Goal: Information Seeking & Learning: Learn about a topic

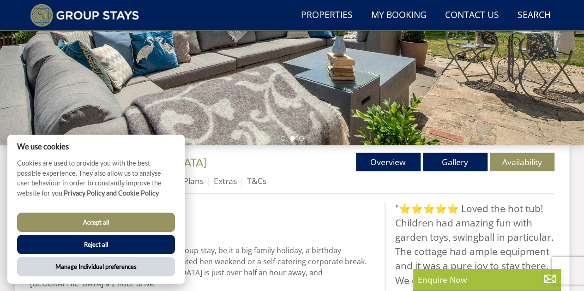
scroll to position [255, 0]
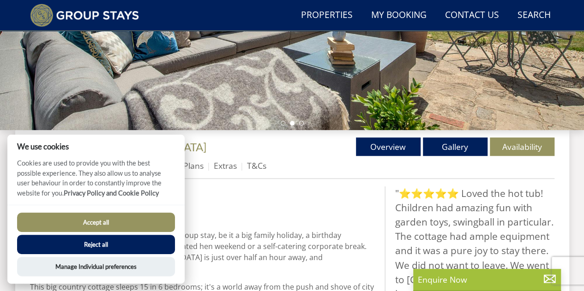
click at [106, 240] on button "Reject all" at bounding box center [96, 244] width 158 height 19
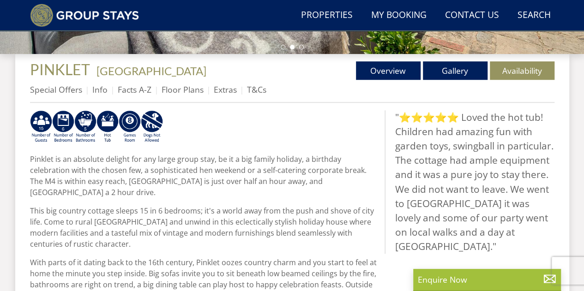
scroll to position [440, 0]
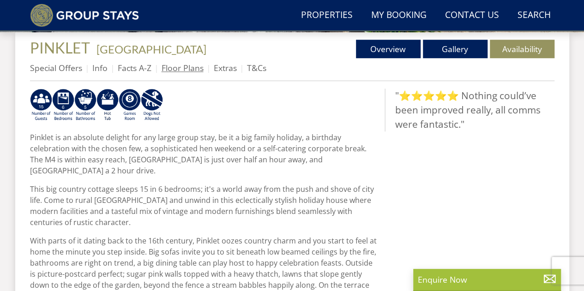
click at [180, 65] on link "Floor Plans" at bounding box center [183, 67] width 42 height 11
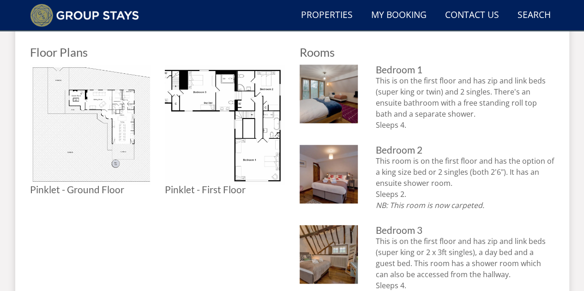
scroll to position [321, 0]
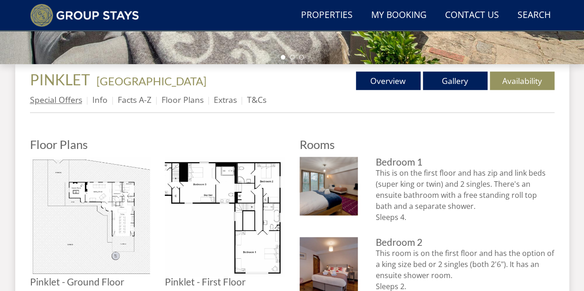
click at [57, 105] on link "Special Offers" at bounding box center [56, 99] width 52 height 11
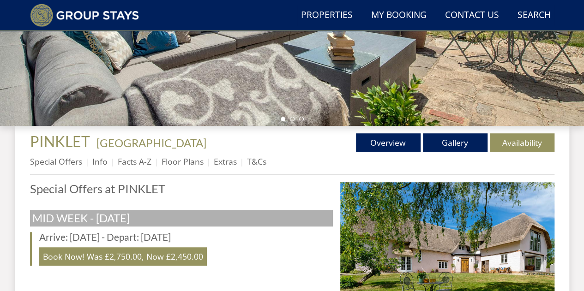
scroll to position [185, 0]
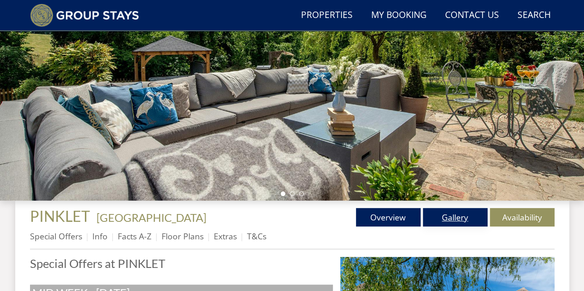
click at [470, 220] on link "Gallery" at bounding box center [455, 217] width 65 height 18
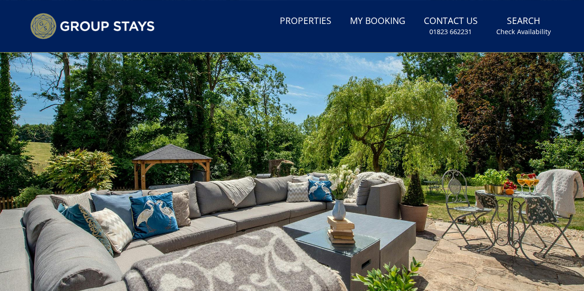
scroll to position [231, 0]
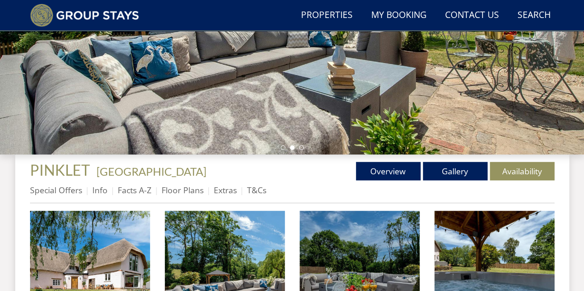
click at [181, 182] on li "Floor Plans" at bounding box center [188, 190] width 52 height 16
click at [186, 194] on link "Floor Plans" at bounding box center [183, 190] width 42 height 11
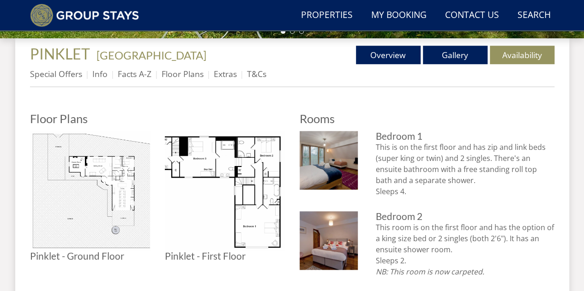
scroll to position [486, 0]
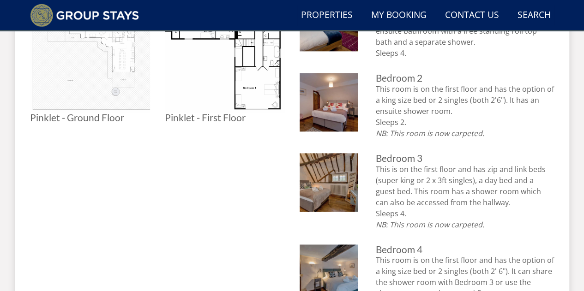
click at [89, 81] on img at bounding box center [90, 53] width 120 height 120
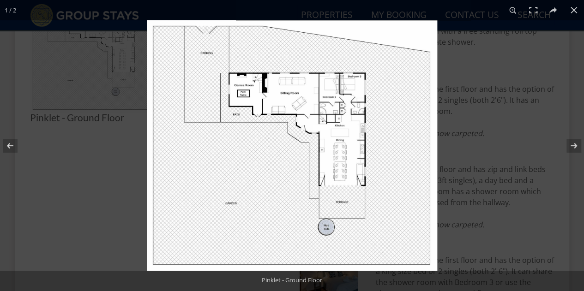
click at [334, 129] on img at bounding box center [292, 145] width 290 height 251
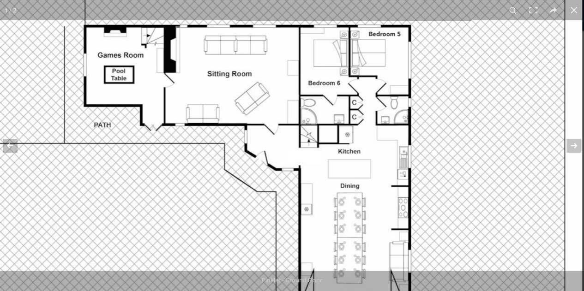
drag, startPoint x: 386, startPoint y: 108, endPoint x: 380, endPoint y: 139, distance: 32.1
click at [380, 139] on img at bounding box center [236, 199] width 693 height 599
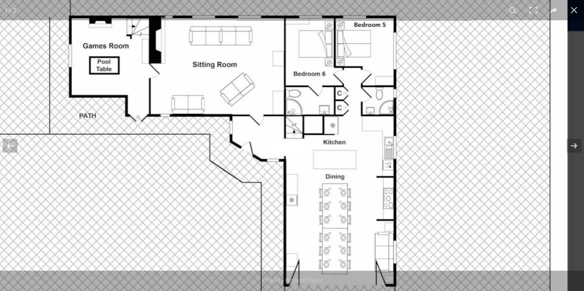
drag, startPoint x: 386, startPoint y: 129, endPoint x: 313, endPoint y: 123, distance: 73.2
click at [313, 123] on img at bounding box center [221, 190] width 693 height 599
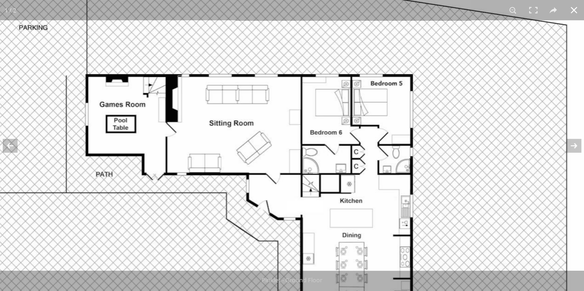
click at [573, 16] on button at bounding box center [574, 10] width 20 height 20
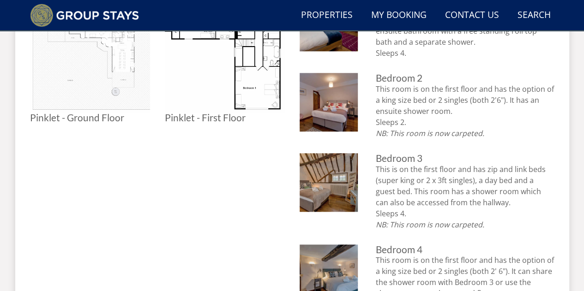
click at [83, 72] on img at bounding box center [90, 53] width 120 height 120
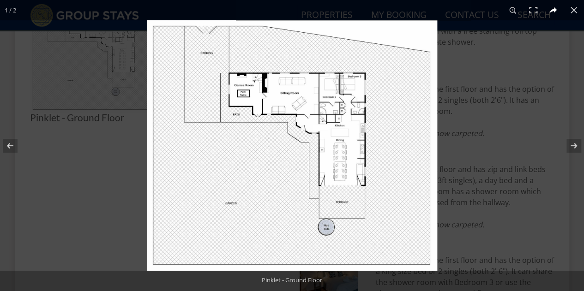
click at [552, 13] on button at bounding box center [553, 10] width 20 height 20
click at [529, 11] on button at bounding box center [533, 10] width 20 height 20
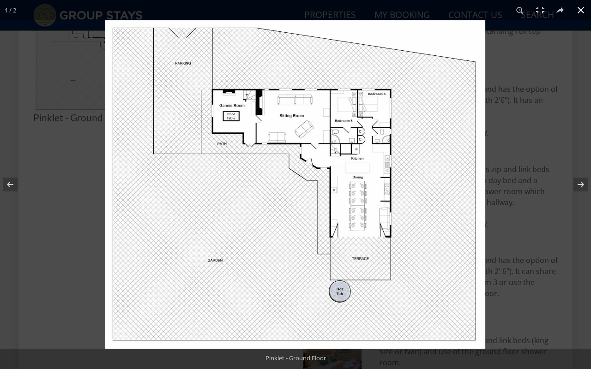
click at [582, 13] on button at bounding box center [581, 10] width 20 height 20
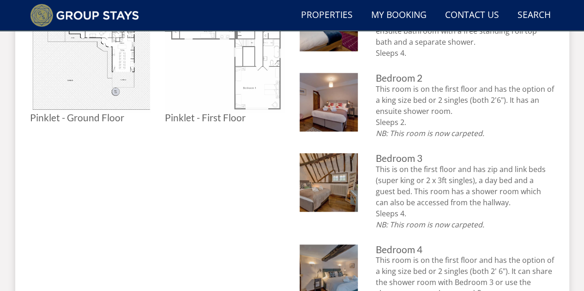
click at [232, 63] on img at bounding box center [225, 53] width 120 height 120
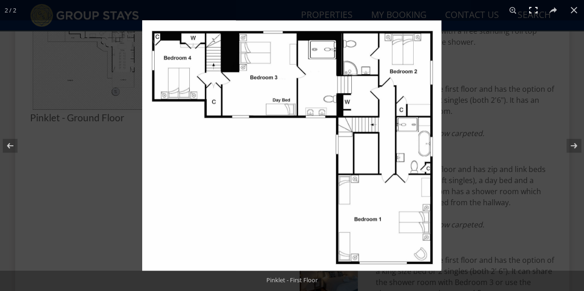
click at [532, 12] on button at bounding box center [533, 10] width 20 height 20
